Goal: Task Accomplishment & Management: Use online tool/utility

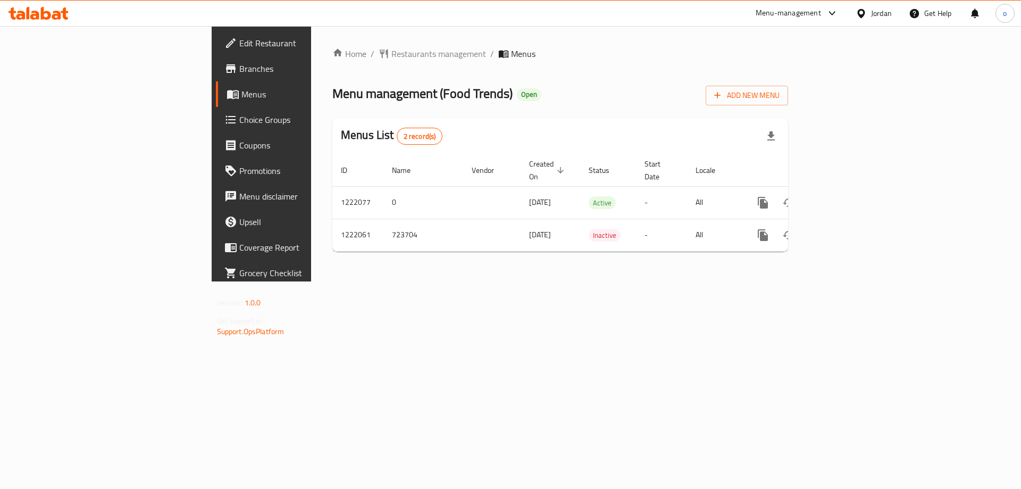
click at [216, 129] on link "Choice Groups" at bounding box center [299, 120] width 166 height 26
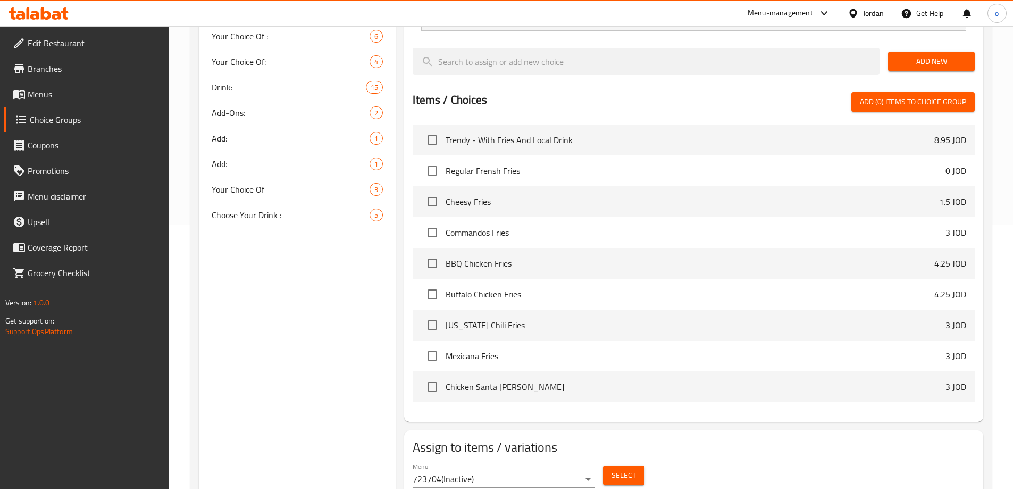
scroll to position [276, 0]
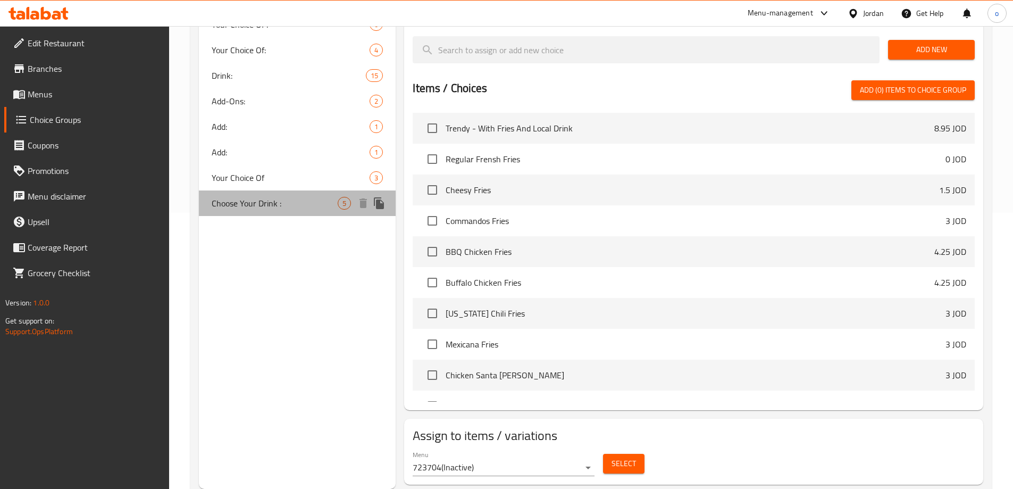
click at [263, 208] on span "Choose Your Drink :" at bounding box center [275, 203] width 127 height 13
type input "Choose Your Drink :"
type input "[PERSON_NAME] :"
type input "1"
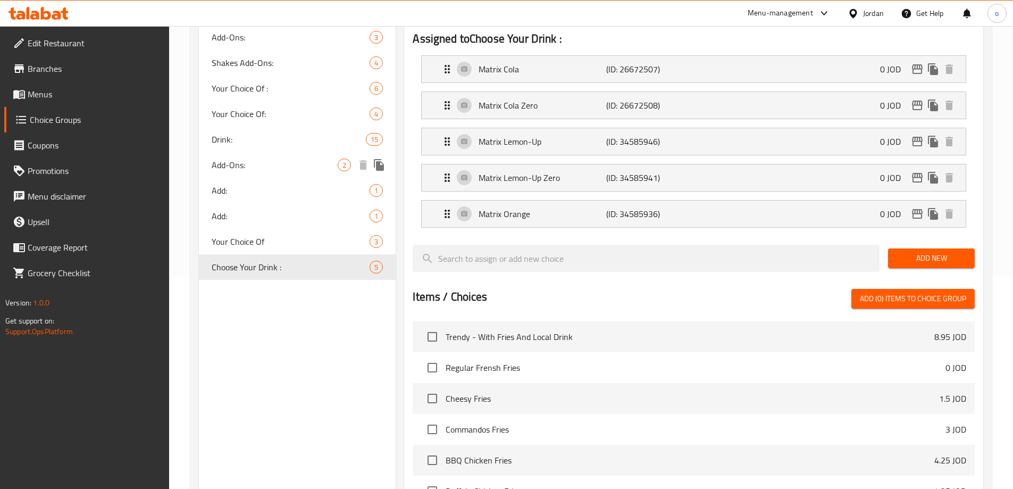
scroll to position [155, 0]
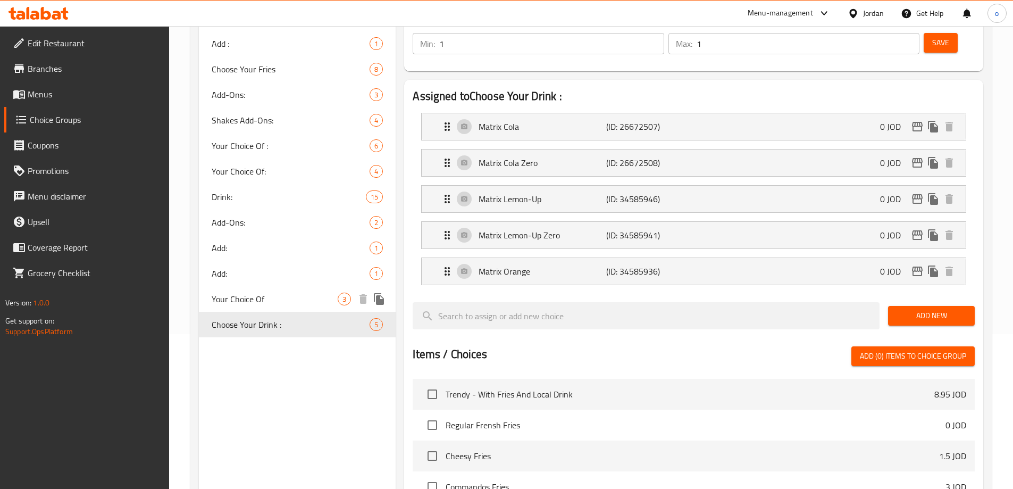
click at [268, 297] on span "Your Choice Of" at bounding box center [275, 298] width 127 height 13
type input "Your Choice Of"
type input "اختيارك من"
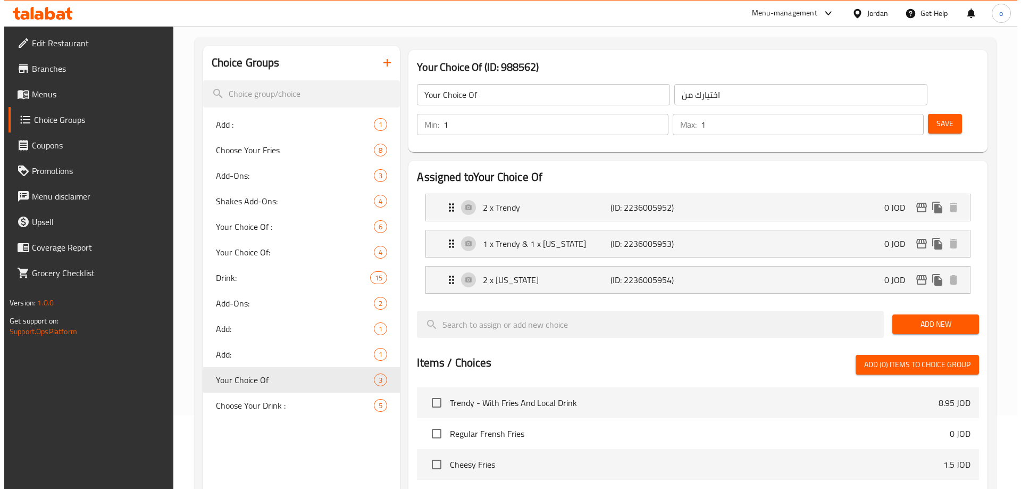
scroll to position [0, 0]
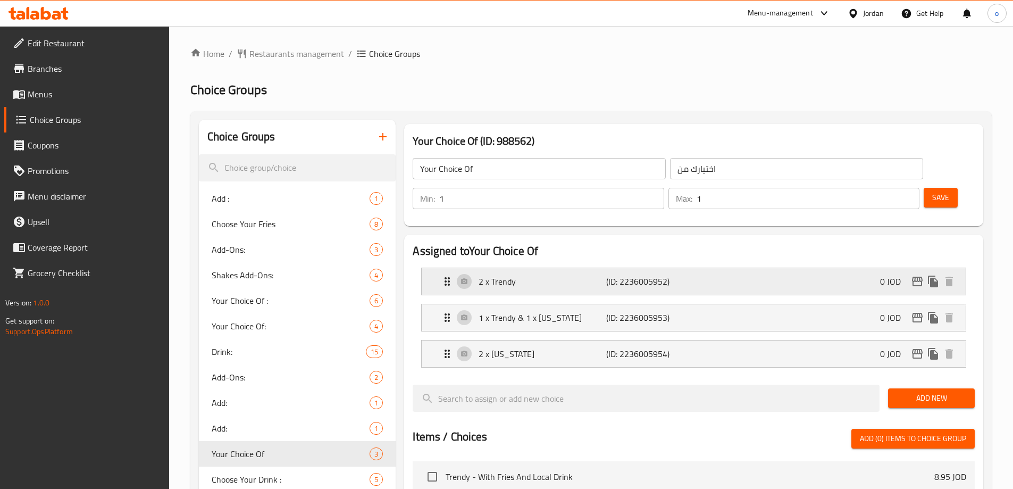
click at [549, 268] on div "2 x Trendy (ID: 2236005952) 0 JOD" at bounding box center [697, 281] width 512 height 27
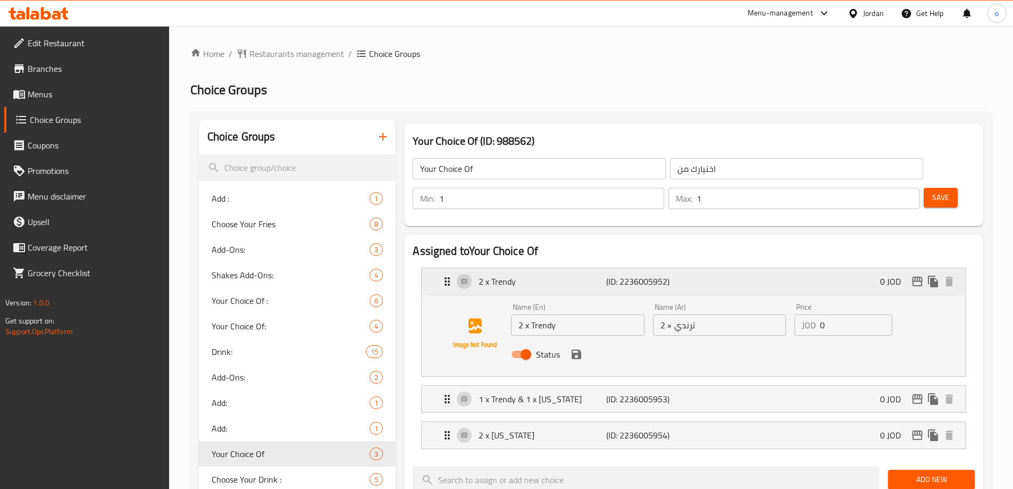
click at [549, 268] on div "2 x Trendy (ID: 2236005952) 0 JOD" at bounding box center [697, 281] width 512 height 27
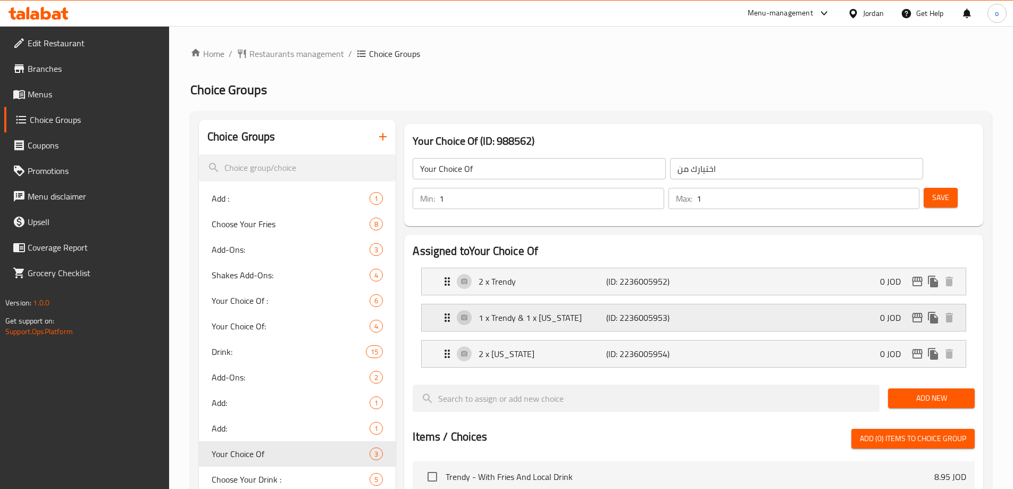
click at [559, 304] on div "1 x Trendy & 1 x [US_STATE] (ID: 2236005953) 0 JOD" at bounding box center [697, 317] width 512 height 27
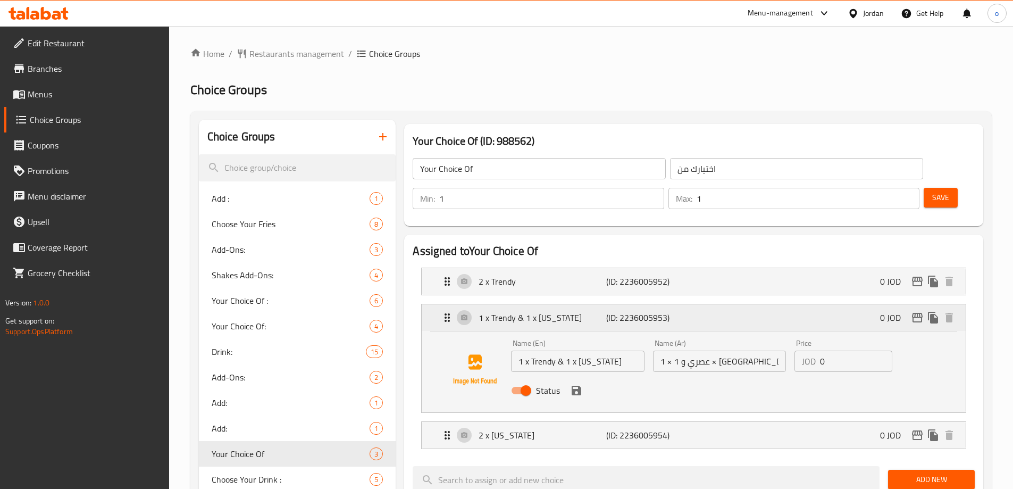
click at [559, 311] on p "1 x Trendy & 1 x [US_STATE]" at bounding box center [541, 317] width 127 height 13
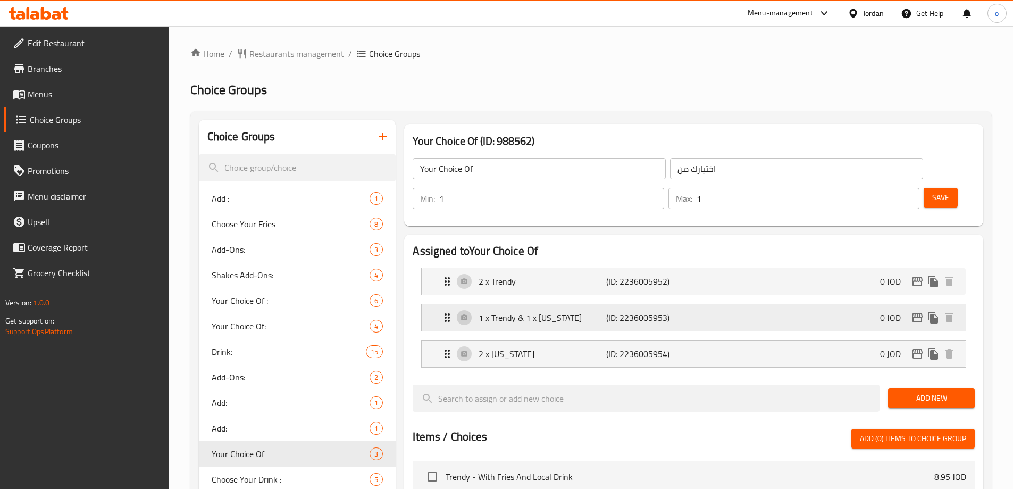
click at [560, 304] on div "1 x Trendy & 1 x [US_STATE] (ID: 2236005953) 0 JOD" at bounding box center [697, 317] width 512 height 27
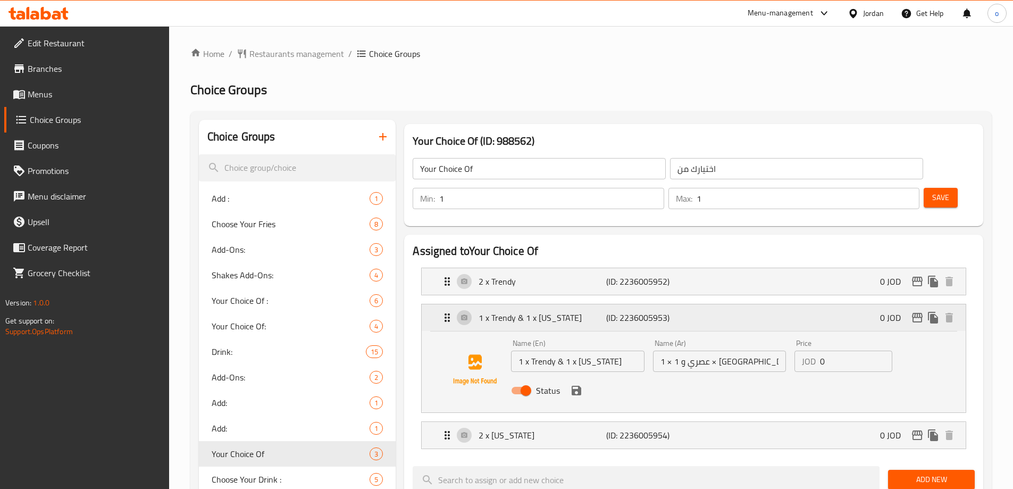
click at [562, 311] on p "1 x Trendy & 1 x [US_STATE]" at bounding box center [541, 317] width 127 height 13
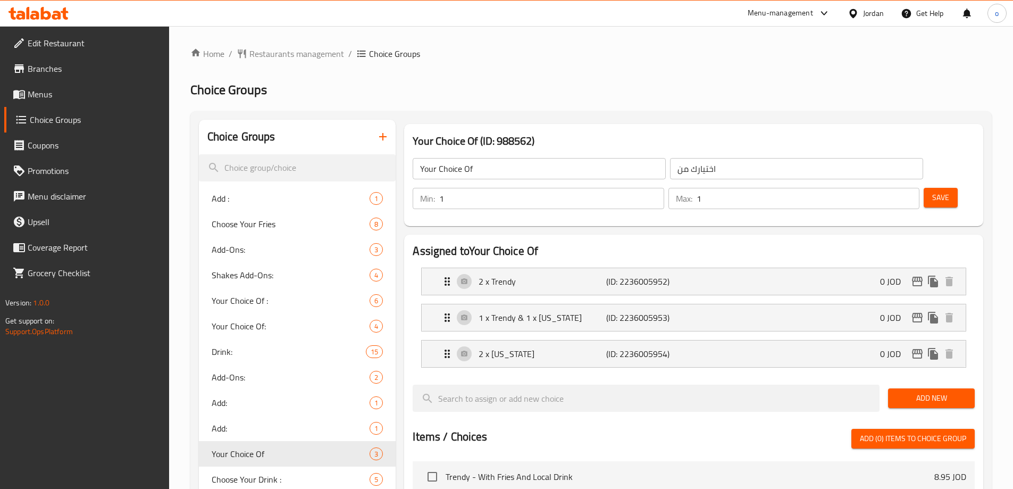
click at [571, 338] on li "2 x [US_STATE] (ID: 2236005954) 0 JOD Name (En) 2 x [US_STATE] Name (En) Name (…" at bounding box center [694, 353] width 562 height 36
click at [570, 347] on p "2 x [US_STATE]" at bounding box center [541, 353] width 127 height 13
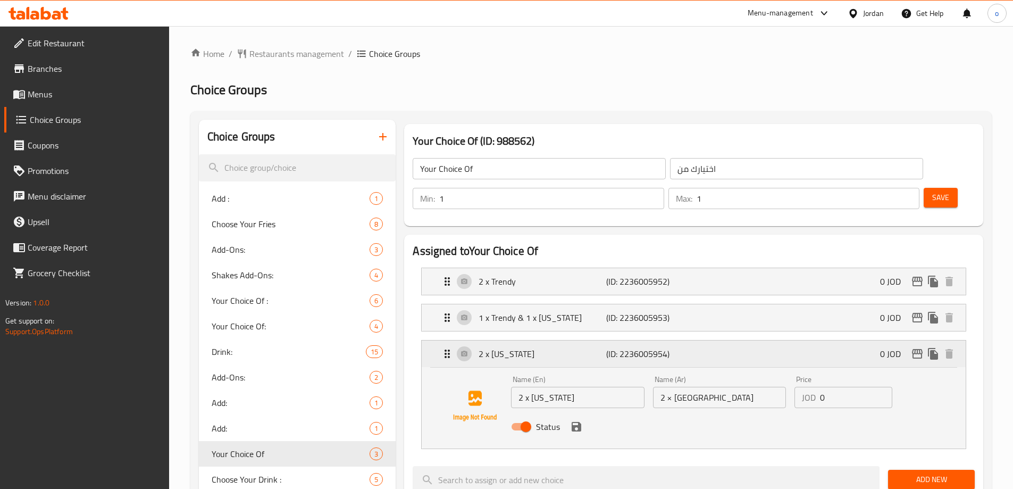
click at [569, 347] on p "2 x [US_STATE]" at bounding box center [541, 353] width 127 height 13
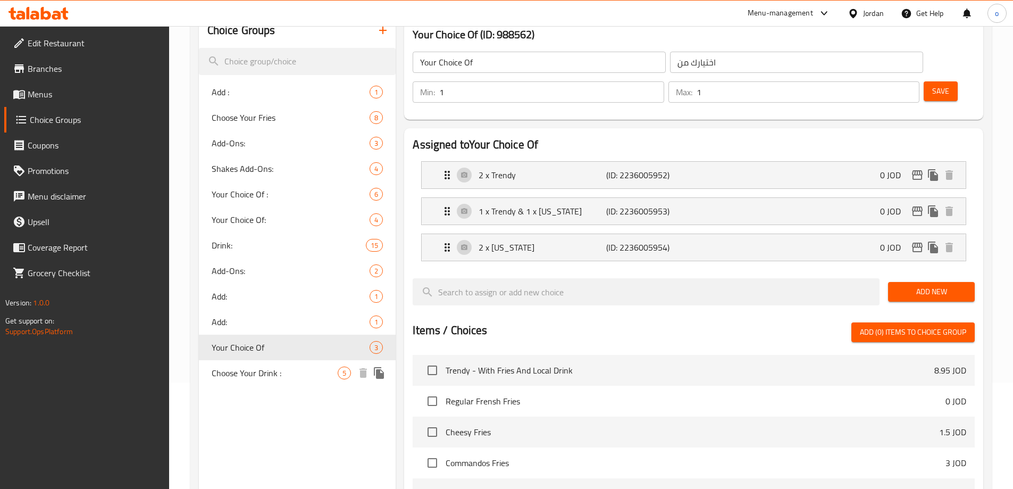
click at [307, 380] on div "Choose Your Drink : 5" at bounding box center [297, 373] width 197 height 26
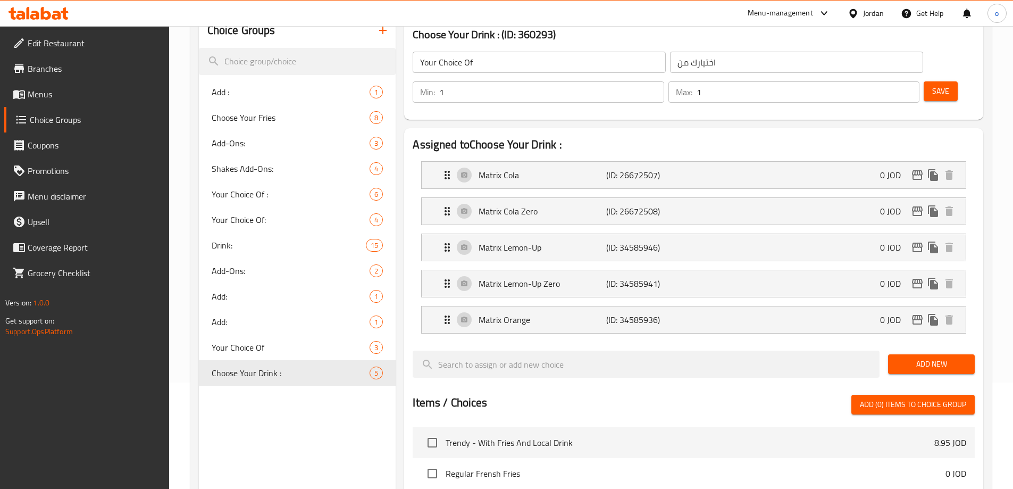
type input "Choose Your Drink :"
type input "[PERSON_NAME] :"
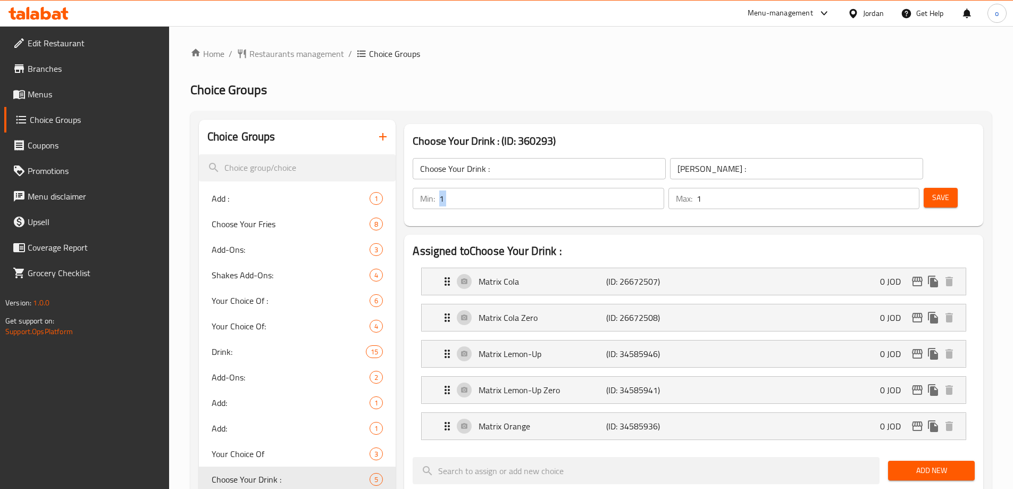
drag, startPoint x: 812, startPoint y: 169, endPoint x: 884, endPoint y: 172, distance: 72.4
click at [884, 183] on div "Min: 1 ​ Max: 1 ​" at bounding box center [665, 198] width 515 height 30
click at [873, 150] on div "Choose Your Drink : ​ اختر مشروبك : ​ Min: 1 ​ Max: 1 ​ Save" at bounding box center [693, 183] width 570 height 77
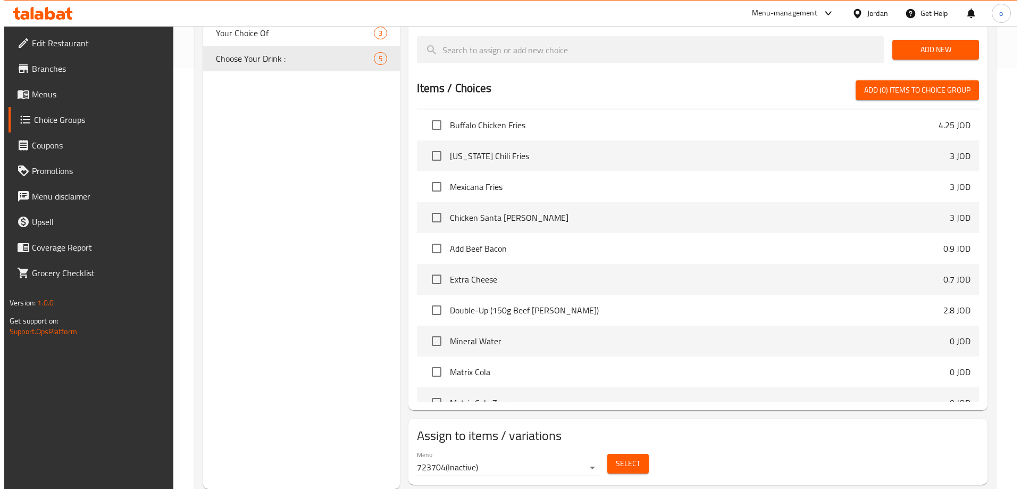
scroll to position [266, 0]
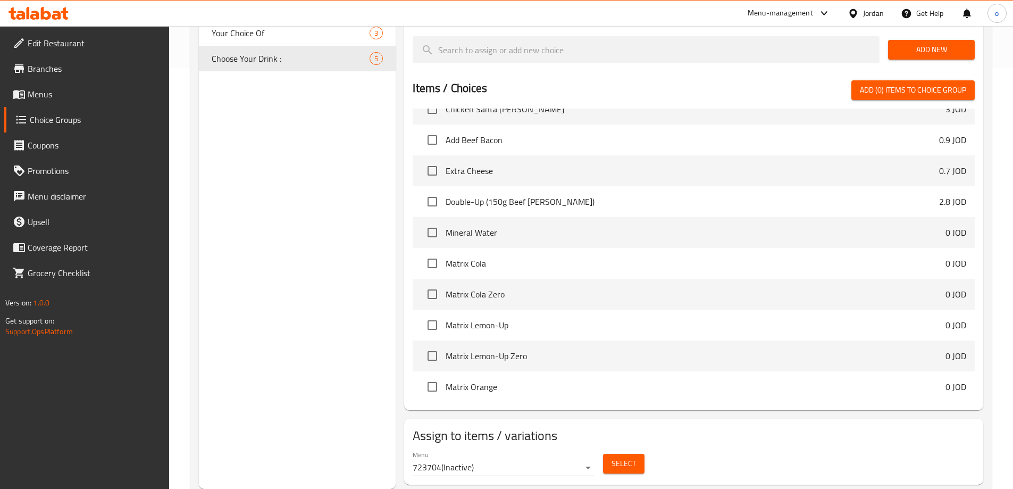
click at [630, 449] on div "Select" at bounding box center [624, 463] width 50 height 28
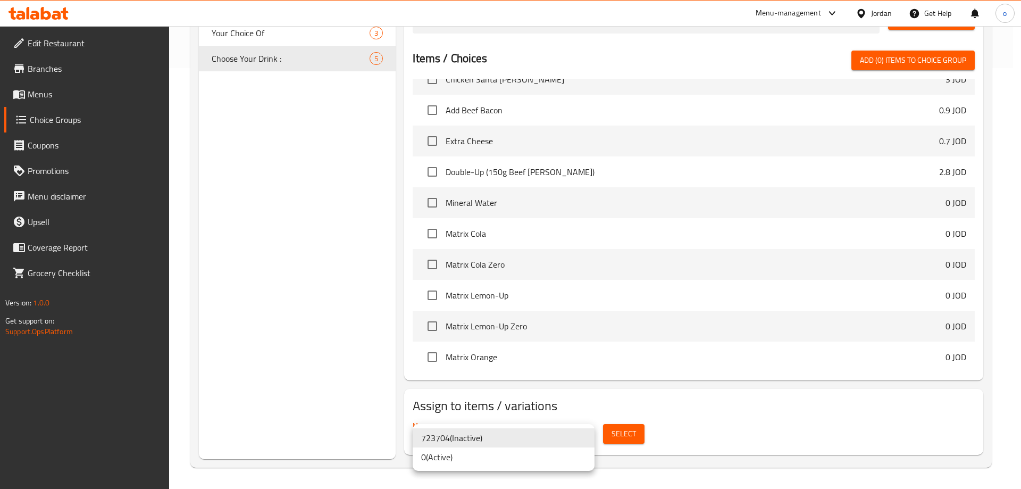
click at [480, 455] on li "0 ( Active )" at bounding box center [504, 456] width 182 height 19
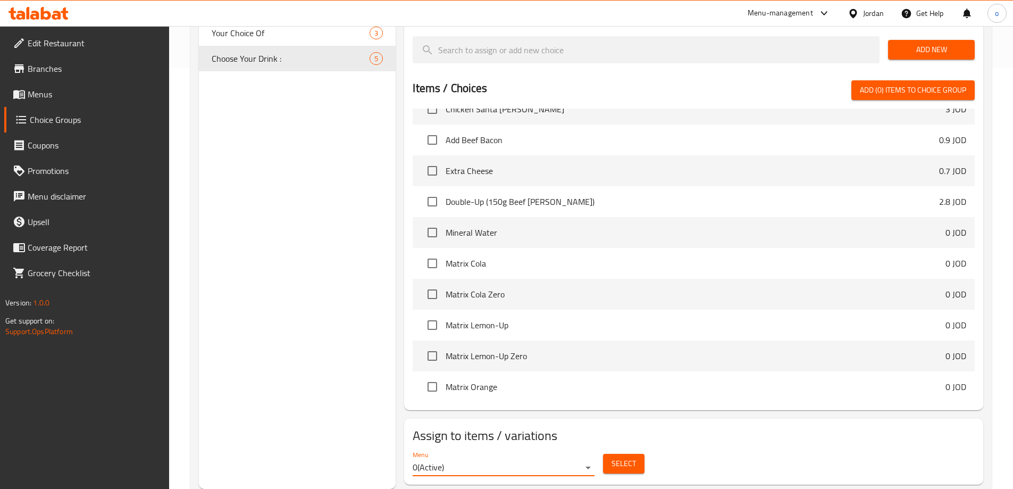
click at [618, 457] on span "Select" at bounding box center [623, 463] width 24 height 13
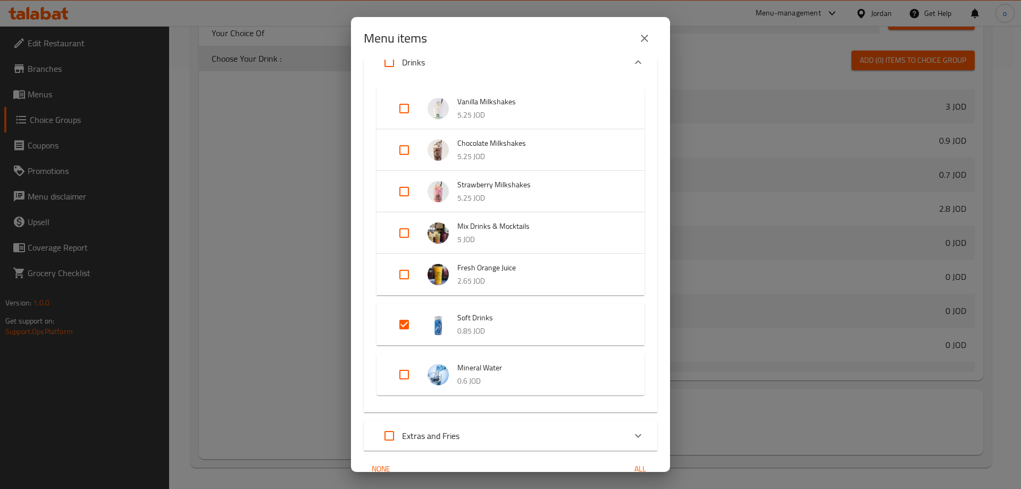
scroll to position [413, 0]
click at [476, 326] on p "0.85 JOD" at bounding box center [540, 331] width 166 height 13
click at [427, 306] on div "Expand" at bounding box center [413, 317] width 30 height 26
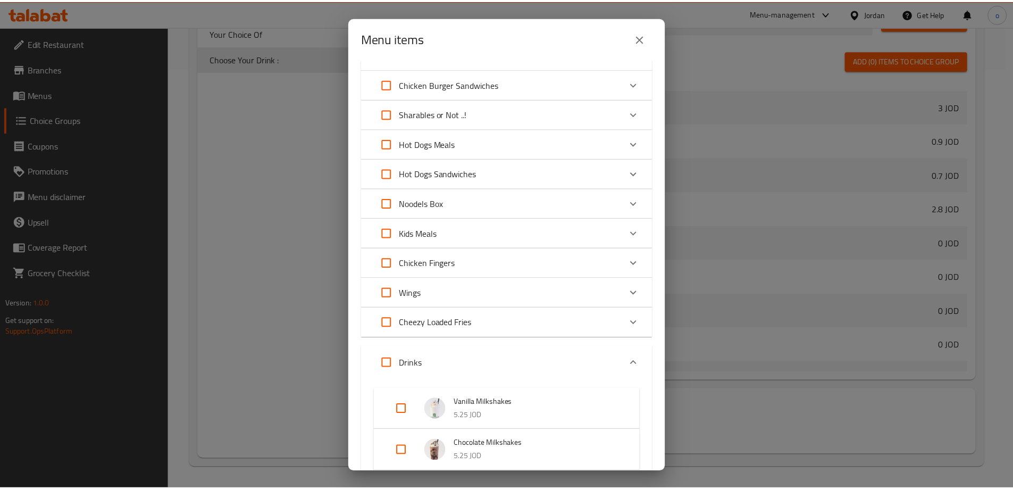
scroll to position [0, 0]
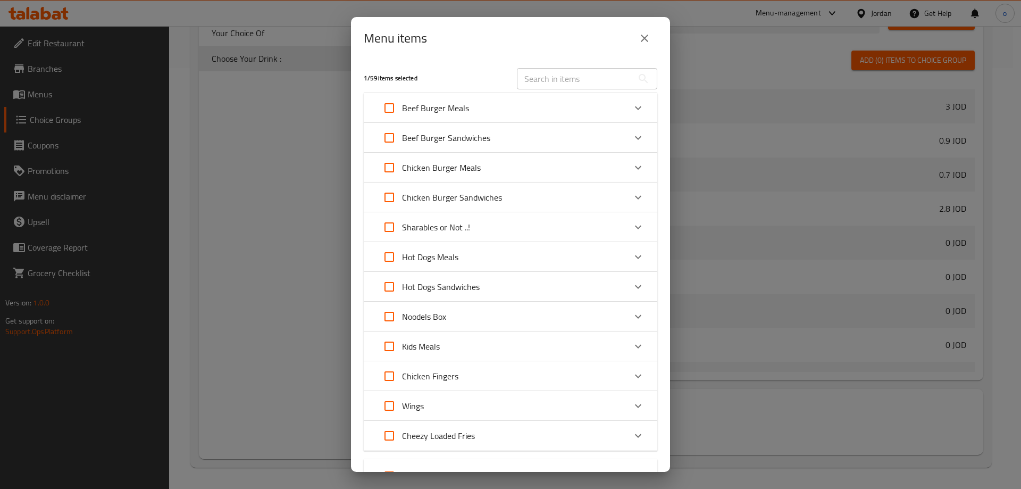
drag, startPoint x: 276, startPoint y: 239, endPoint x: 283, endPoint y: 231, distance: 9.8
click at [278, 234] on div "Menu items 1 / 59 items selected ​ Beef Burger Meals Trendy - With Fries And Lo…" at bounding box center [510, 244] width 1021 height 489
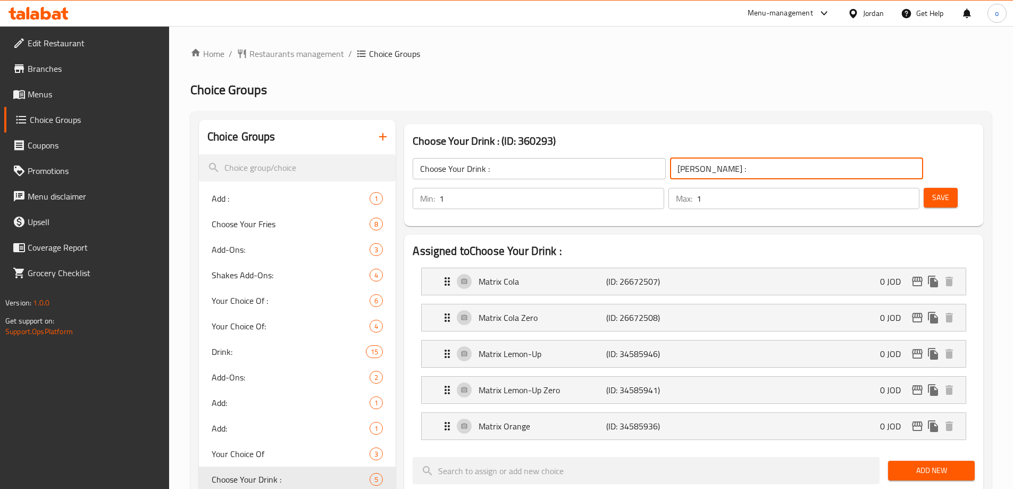
drag, startPoint x: 659, startPoint y: 165, endPoint x: 602, endPoint y: 167, distance: 56.9
click at [670, 167] on input "[PERSON_NAME] :" at bounding box center [796, 168] width 253 height 21
click at [670, 160] on input "[PERSON_NAME] :" at bounding box center [796, 168] width 253 height 21
click at [695, 145] on div "Choose Your Drink : ​ اختر مشروبك : ​ Min: 1 ​ Max: 1 ​ Save" at bounding box center [693, 183] width 570 height 77
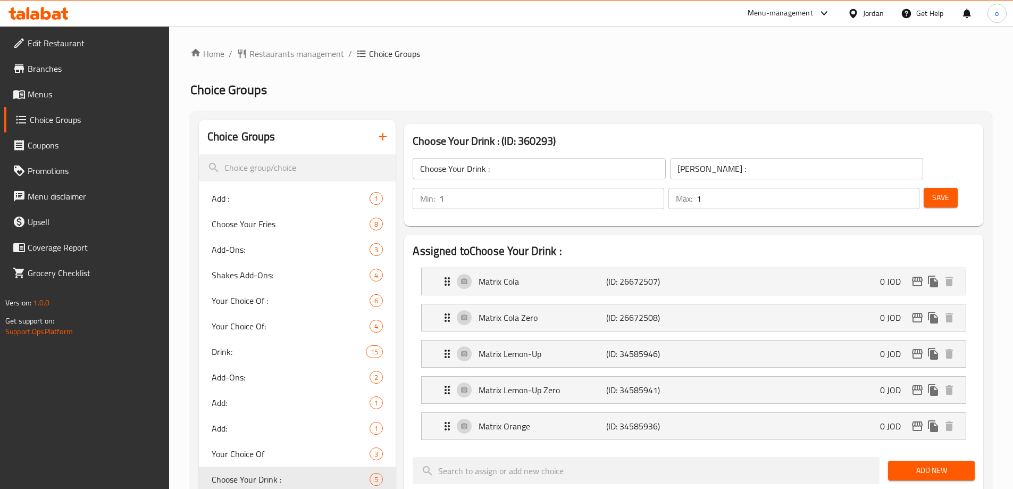
click at [691, 167] on input "[PERSON_NAME] :" at bounding box center [796, 168] width 253 height 21
